Goal: Find specific page/section: Find specific page/section

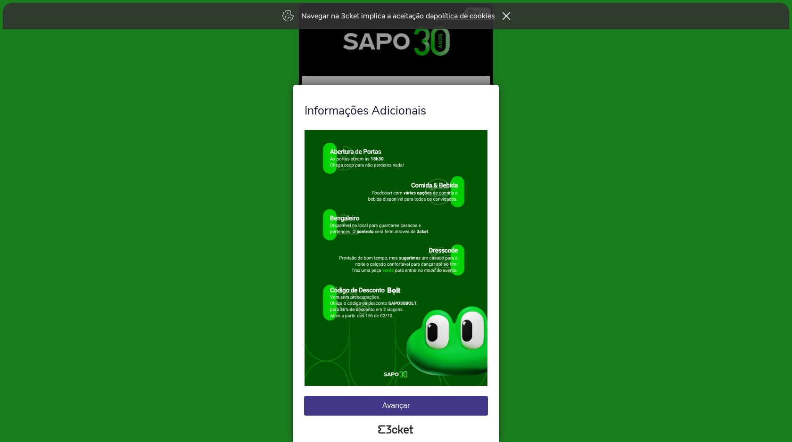
click at [503, 16] on div "Navegar na 3cket implica a aceitação da política de cookies" at bounding box center [396, 16] width 786 height 26
click at [509, 11] on div "Navegar na 3cket implica a aceitação da política de cookies" at bounding box center [396, 16] width 786 height 26
click at [509, 16] on icon at bounding box center [507, 16] width 8 height 8
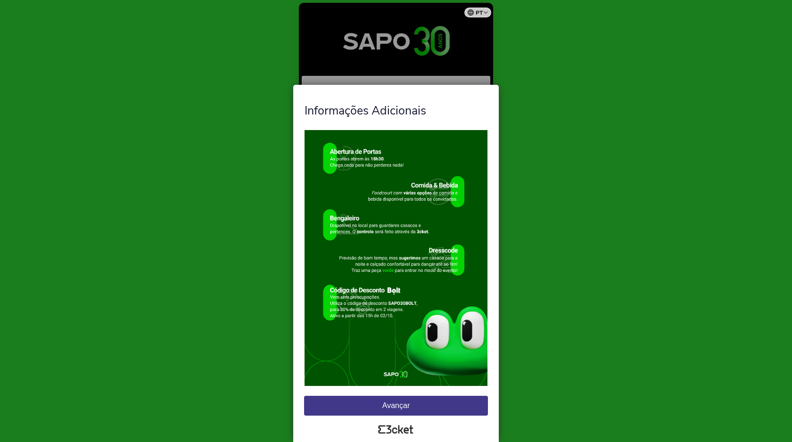
click at [390, 404] on button "Avançar" at bounding box center [396, 406] width 184 height 20
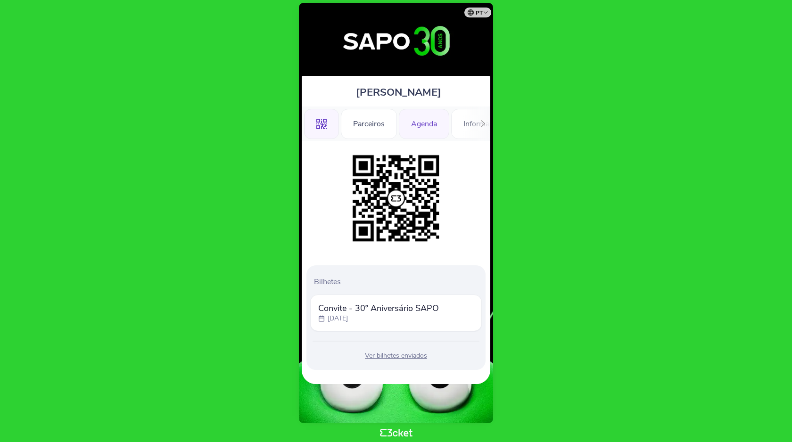
click at [425, 128] on div "Agenda" at bounding box center [424, 124] width 50 height 30
